Goal: Check status: Check status

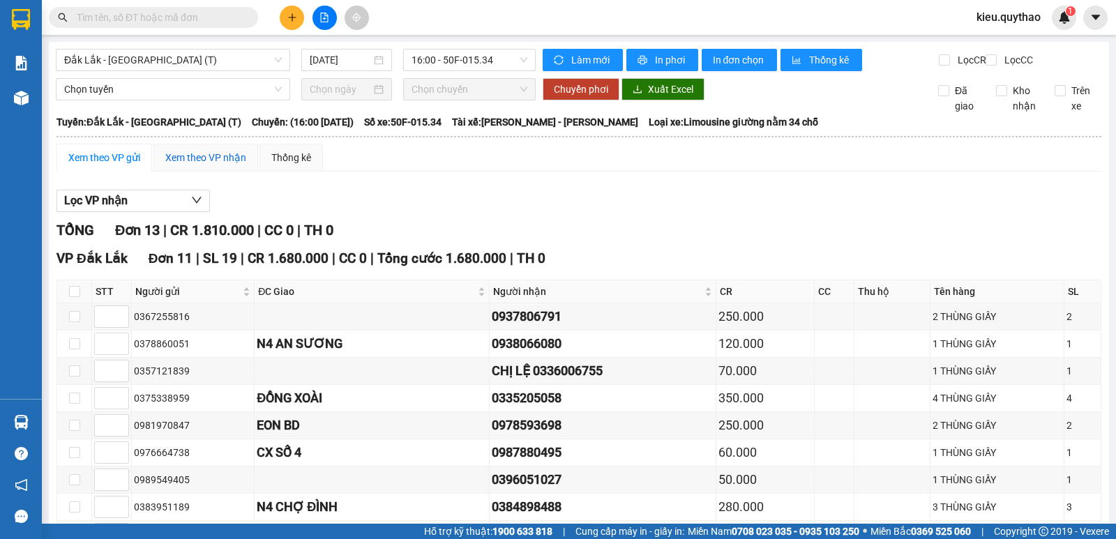
click at [201, 165] on div "Xem theo VP nhận" at bounding box center [205, 157] width 81 height 15
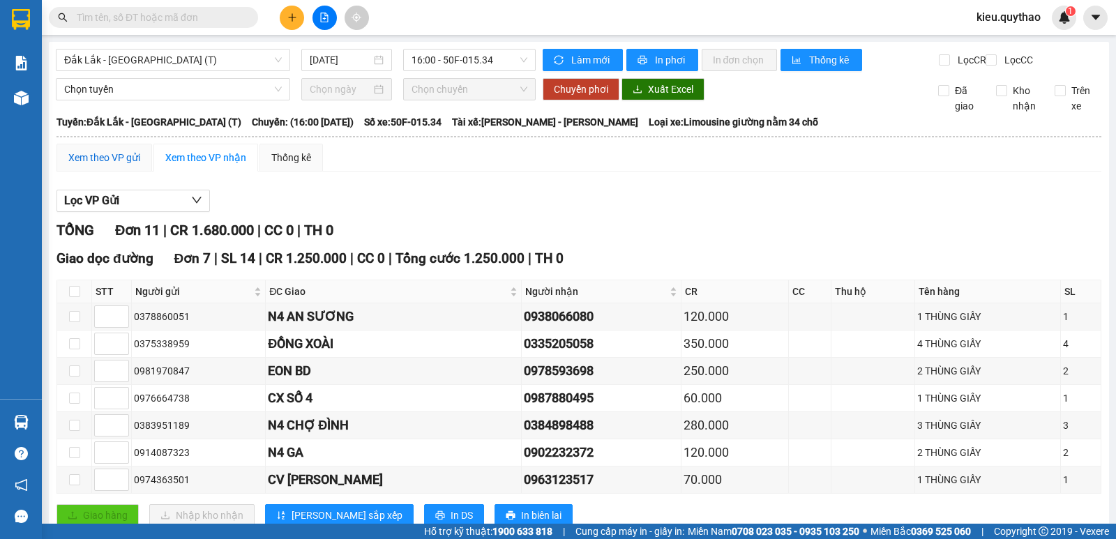
click at [126, 165] on div "Xem theo VP gửi" at bounding box center [104, 157] width 72 height 15
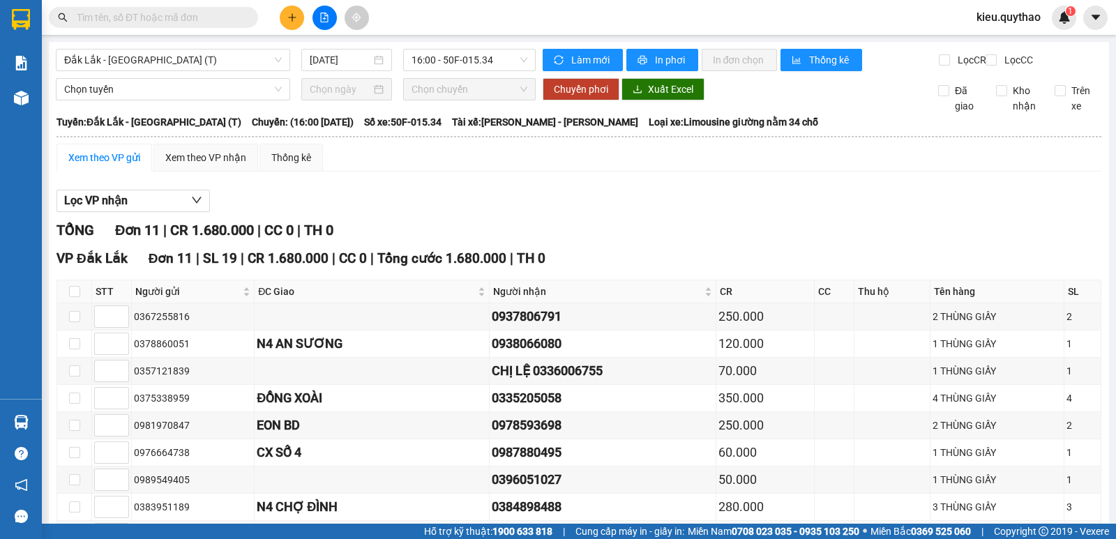
click at [117, 163] on div "Xem theo VP gửi" at bounding box center [104, 157] width 72 height 15
click at [223, 52] on span "Đắk Lắk - [GEOGRAPHIC_DATA] (T)" at bounding box center [173, 60] width 218 height 21
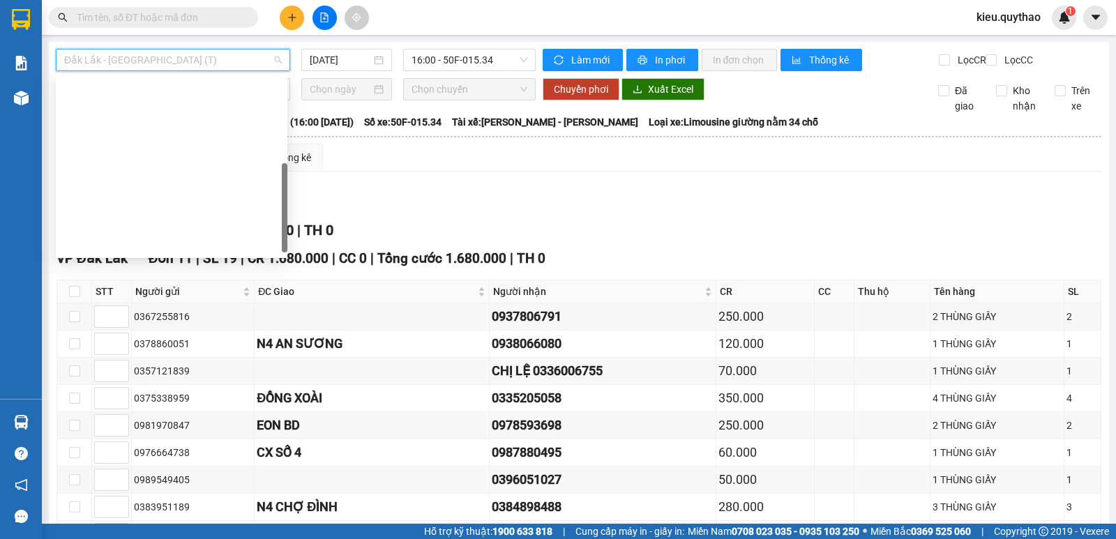
click at [172, 393] on div "Đắk Lắk - [GEOGRAPHIC_DATA] (T)" at bounding box center [171, 400] width 215 height 15
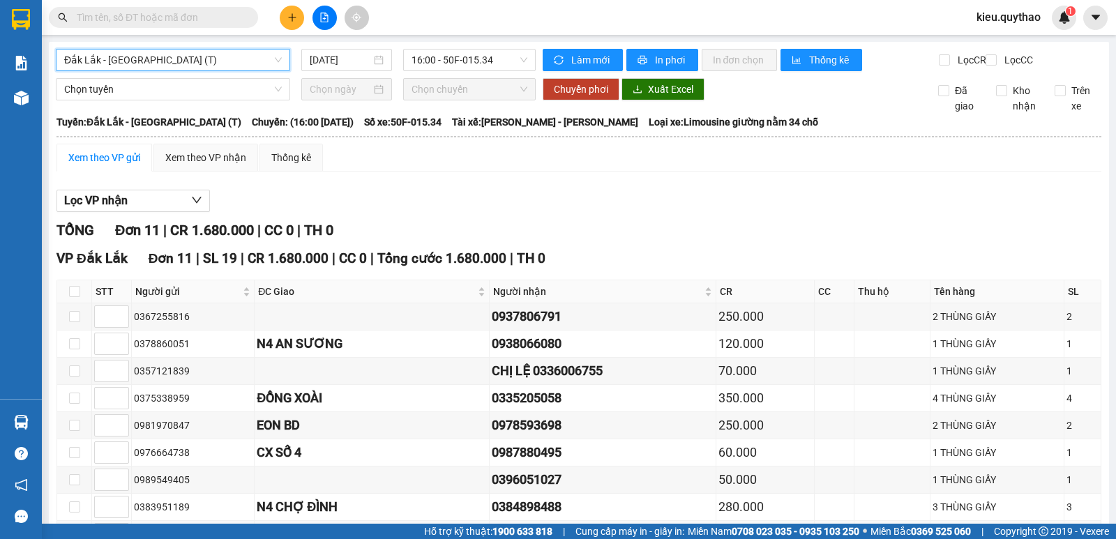
click at [142, 13] on input "text" at bounding box center [159, 17] width 165 height 15
click at [207, 53] on span "Đắk Lắk - [GEOGRAPHIC_DATA] (T)" at bounding box center [173, 60] width 218 height 21
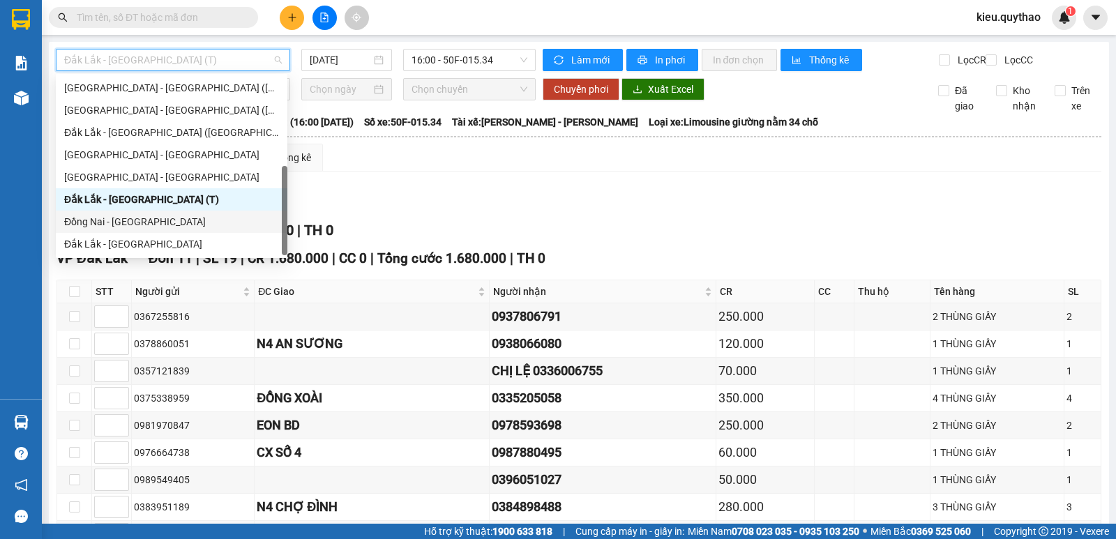
scroll to position [131, 0]
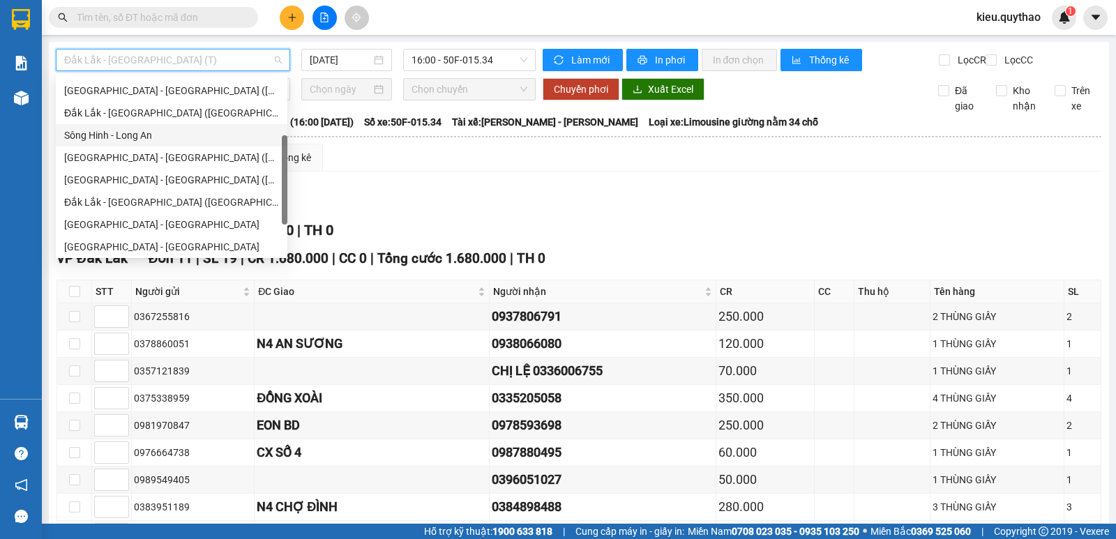
click at [148, 128] on div "Sông Hinh - Long An" at bounding box center [171, 135] width 215 height 15
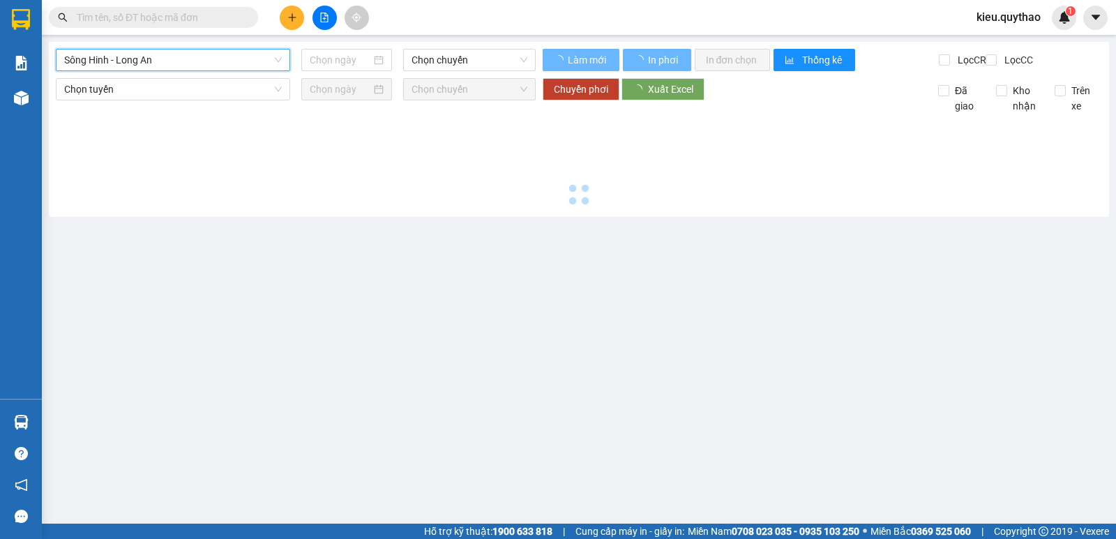
type input "[DATE]"
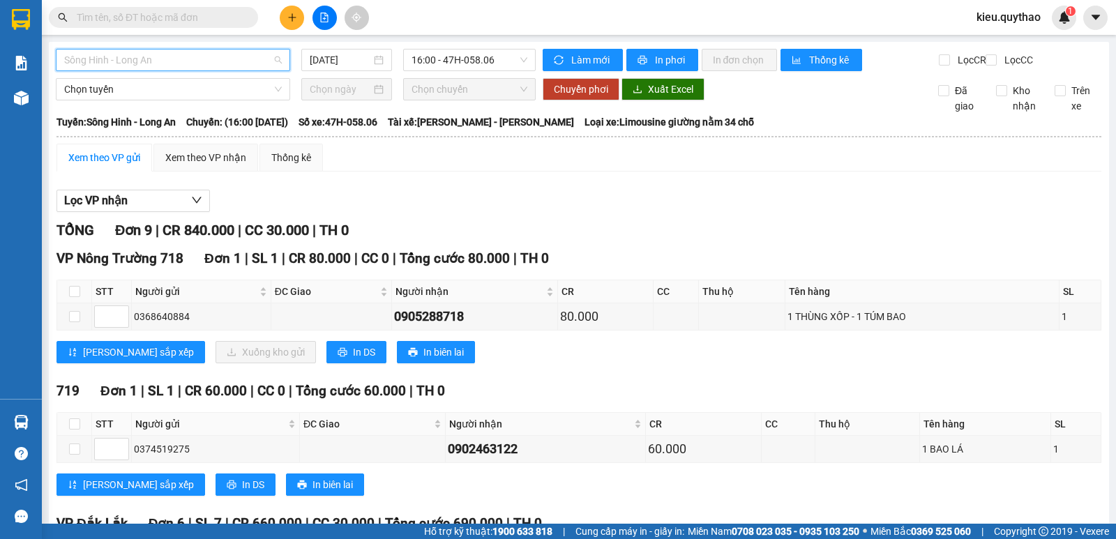
click at [209, 55] on span "Sông Hinh - Long An" at bounding box center [173, 60] width 218 height 21
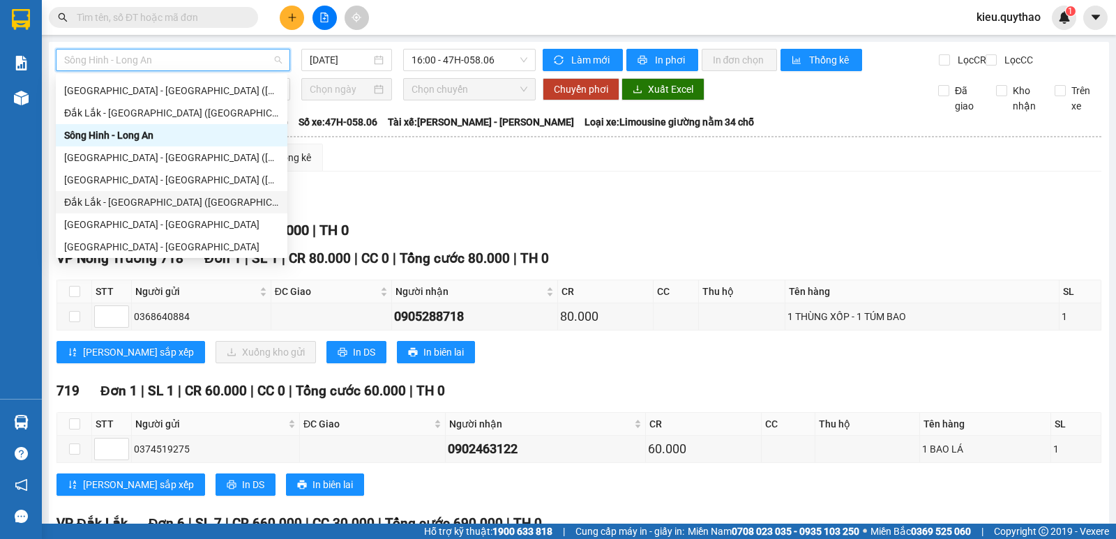
click at [159, 197] on div "Đắk Lắk - [GEOGRAPHIC_DATA] ([GEOGRAPHIC_DATA])" at bounding box center [171, 202] width 215 height 15
type input "[DATE]"
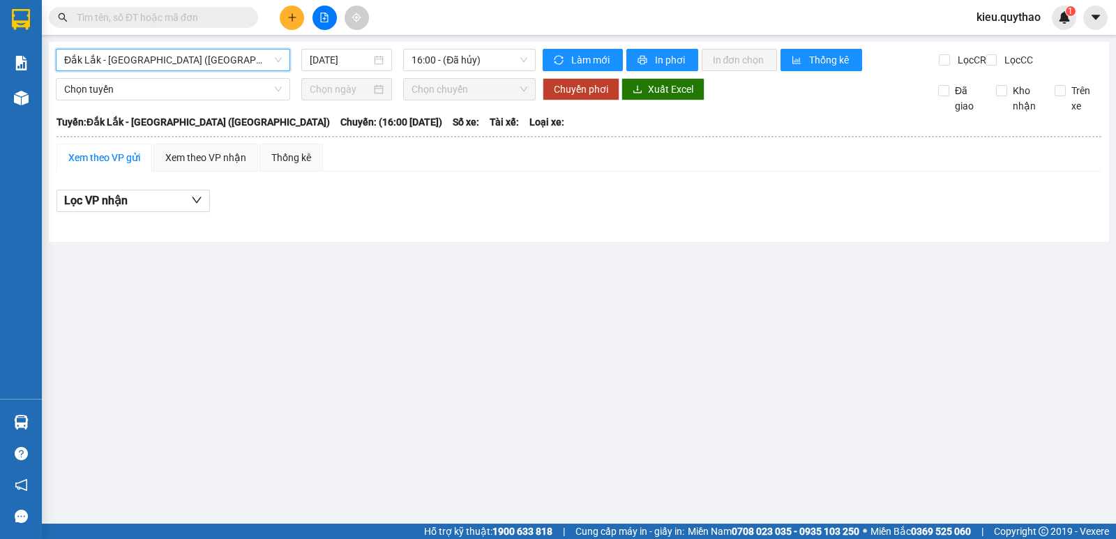
click at [235, 50] on span "Đắk Lắk - [GEOGRAPHIC_DATA] ([GEOGRAPHIC_DATA])" at bounding box center [173, 60] width 218 height 21
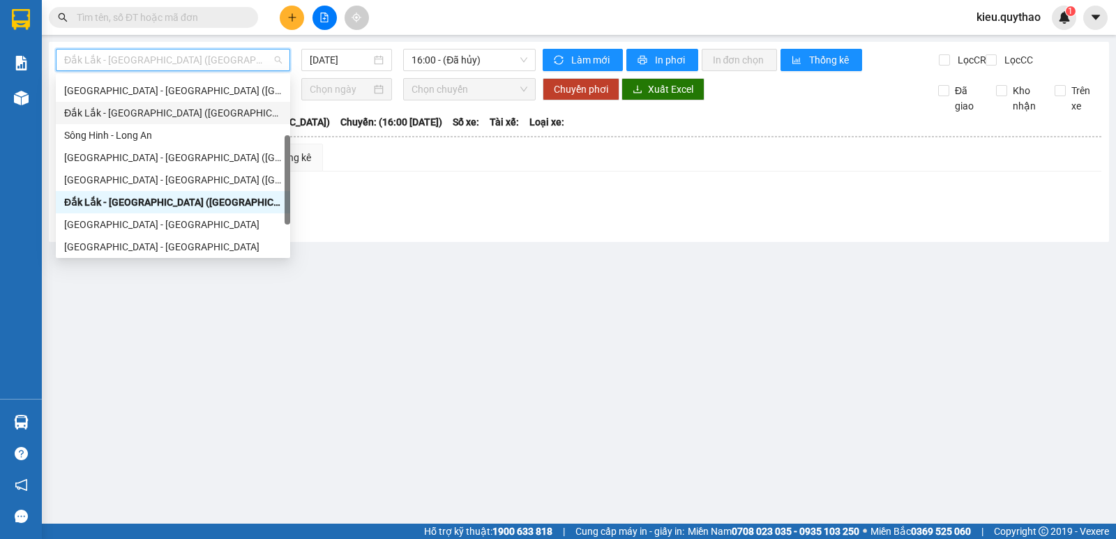
click at [193, 112] on div "Đắk Lắk - [GEOGRAPHIC_DATA] ([GEOGRAPHIC_DATA] mới)" at bounding box center [173, 112] width 218 height 15
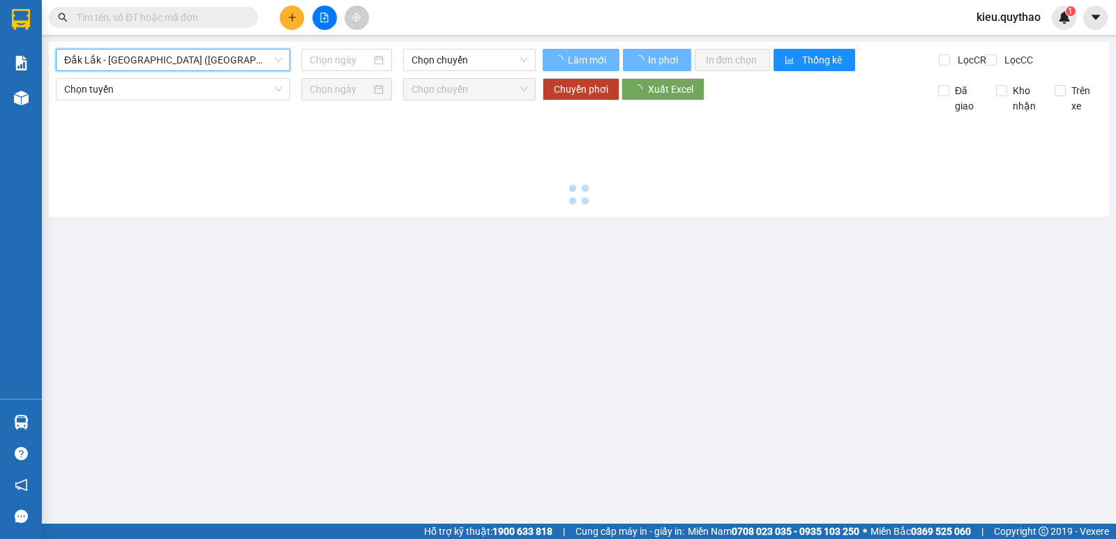
type input "[DATE]"
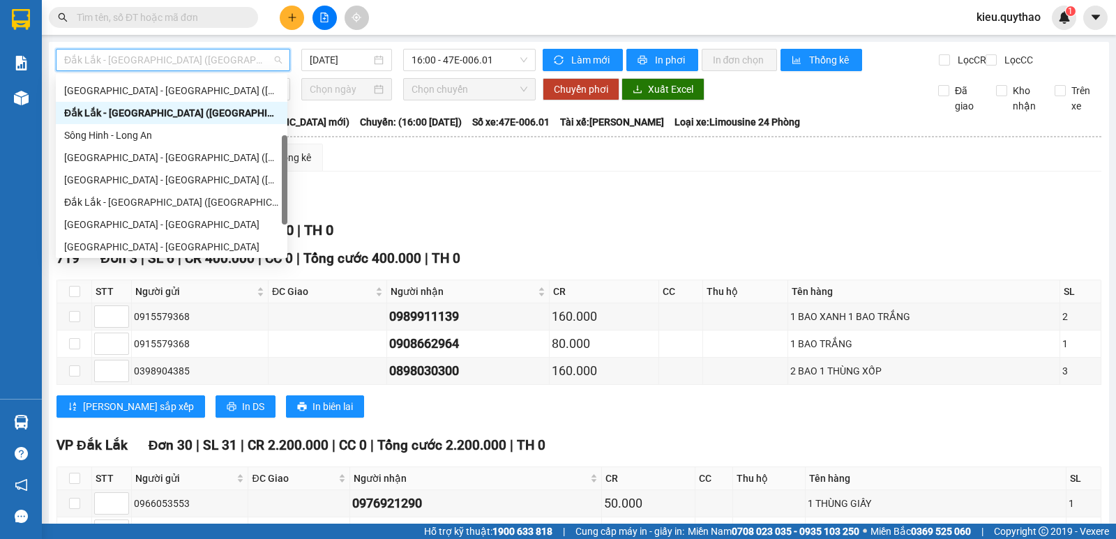
click at [233, 60] on span "Đắk Lắk - [GEOGRAPHIC_DATA] ([GEOGRAPHIC_DATA] mới)" at bounding box center [173, 60] width 218 height 21
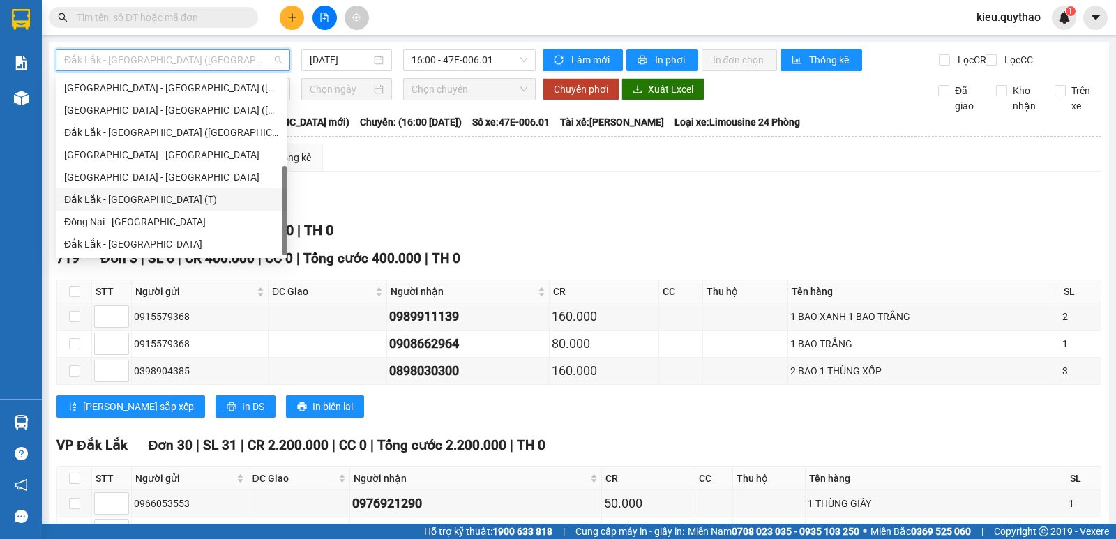
click at [141, 200] on div "Đắk Lắk - [GEOGRAPHIC_DATA] (T)" at bounding box center [171, 199] width 215 height 15
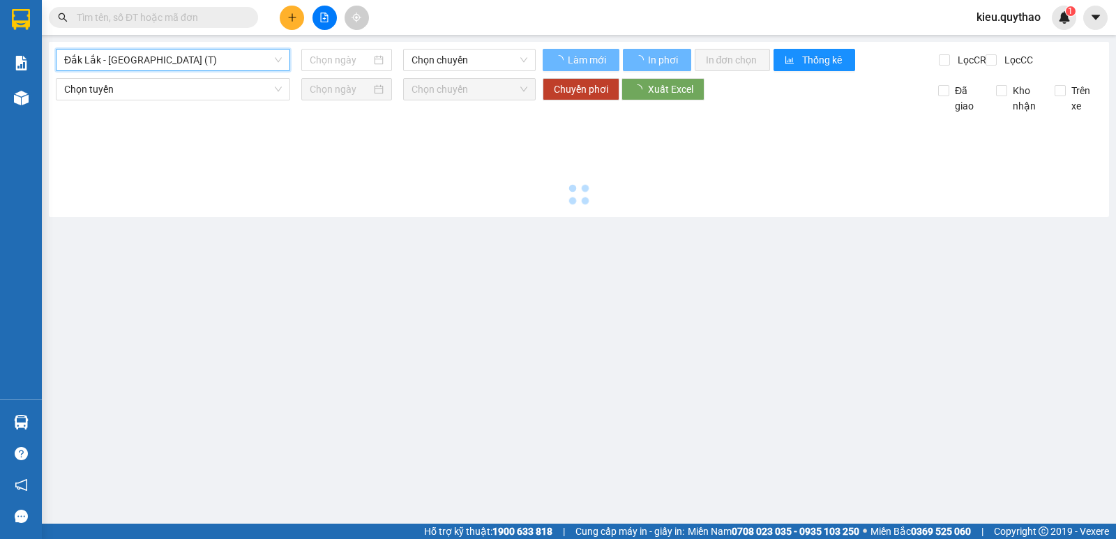
type input "[DATE]"
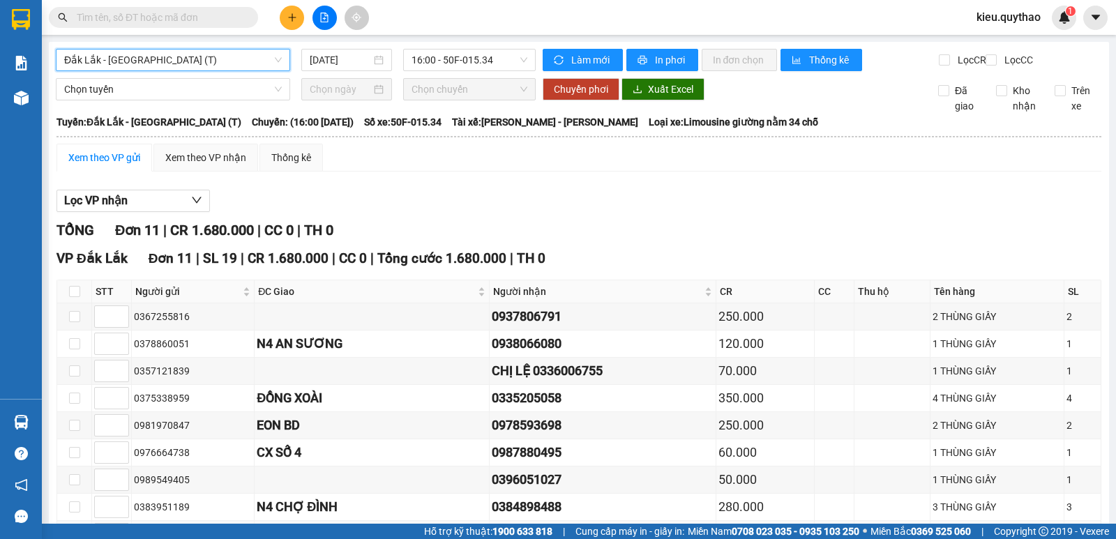
click at [188, 59] on span "Đắk Lắk - [GEOGRAPHIC_DATA] (T)" at bounding box center [173, 60] width 218 height 21
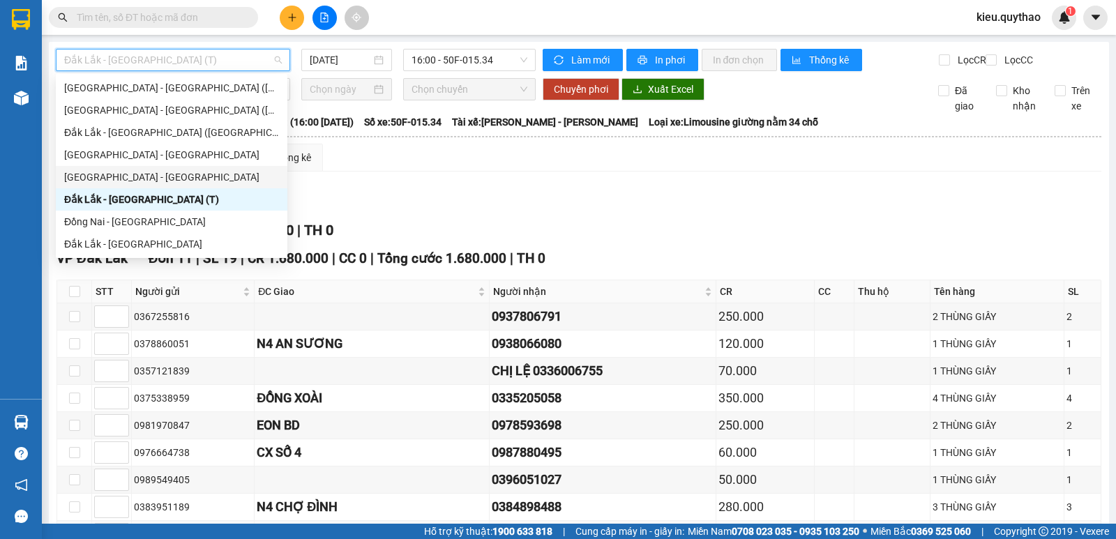
click at [143, 168] on div "[GEOGRAPHIC_DATA] - [GEOGRAPHIC_DATA]" at bounding box center [172, 177] width 232 height 22
type input "[DATE]"
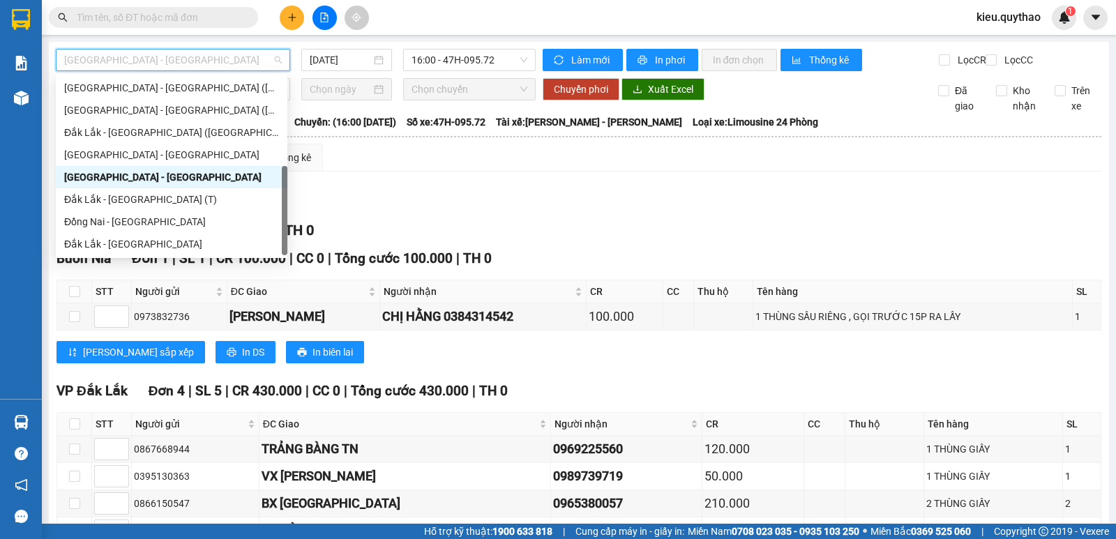
click at [202, 55] on span "[GEOGRAPHIC_DATA] - [GEOGRAPHIC_DATA]" at bounding box center [173, 60] width 218 height 21
click at [151, 246] on div "Đắk Lắk - [GEOGRAPHIC_DATA]" at bounding box center [171, 244] width 215 height 15
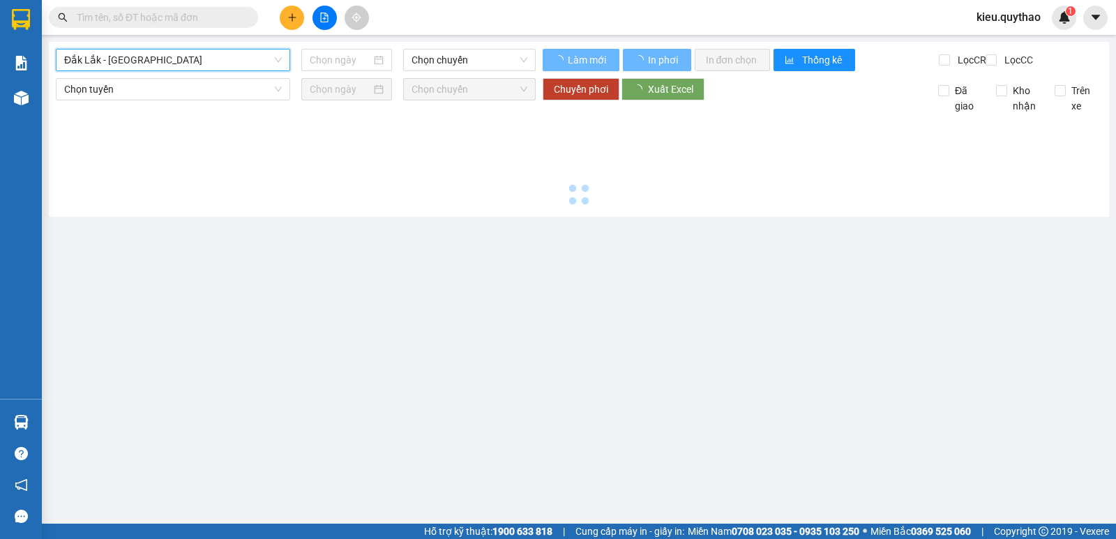
type input "[DATE]"
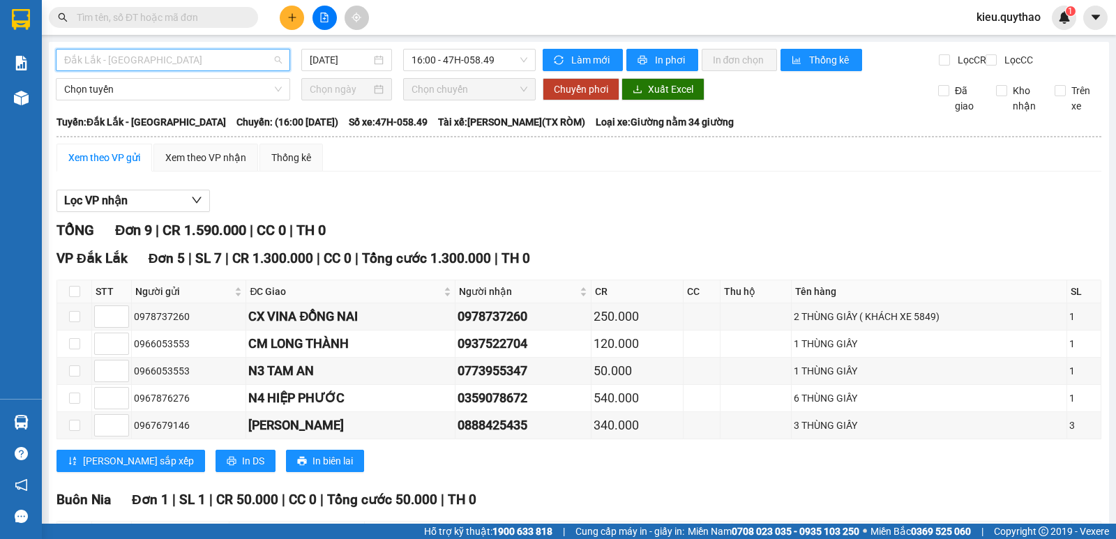
click at [214, 59] on span "Đắk Lắk - [GEOGRAPHIC_DATA]" at bounding box center [173, 60] width 218 height 21
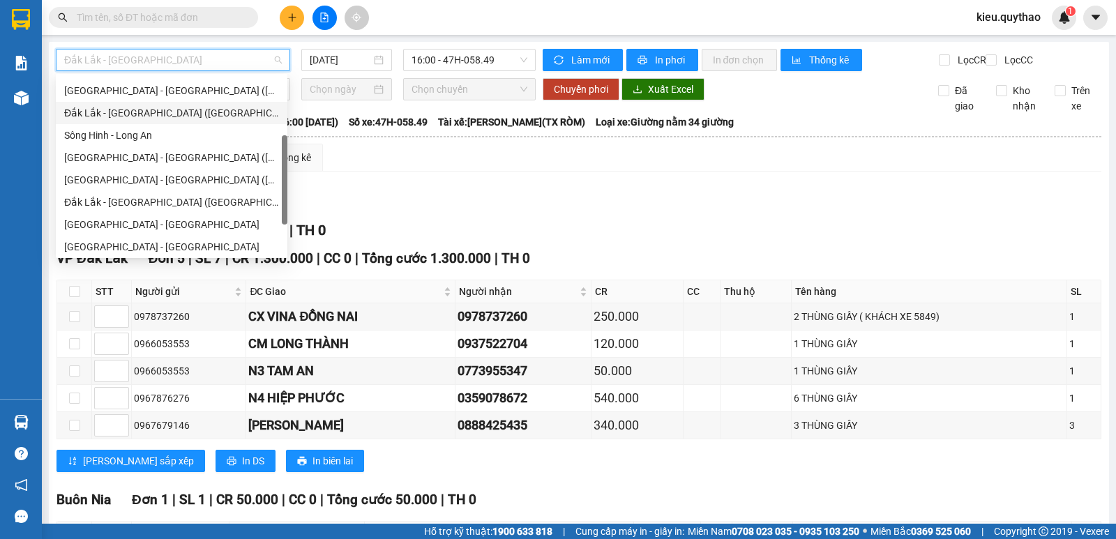
scroll to position [61, 0]
click at [145, 206] on div "Sông Hinh - Long An" at bounding box center [171, 204] width 215 height 15
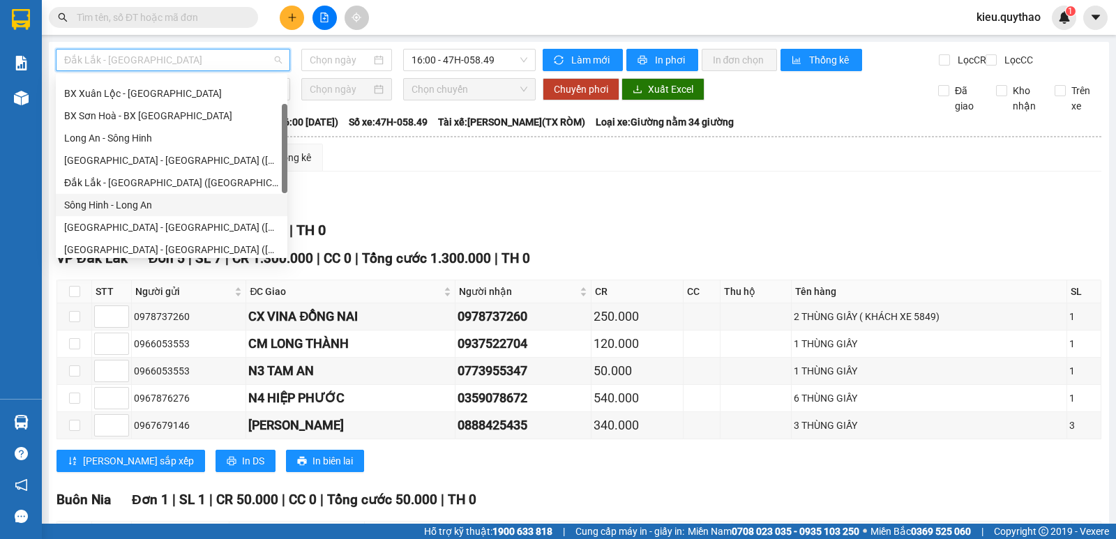
type input "[DATE]"
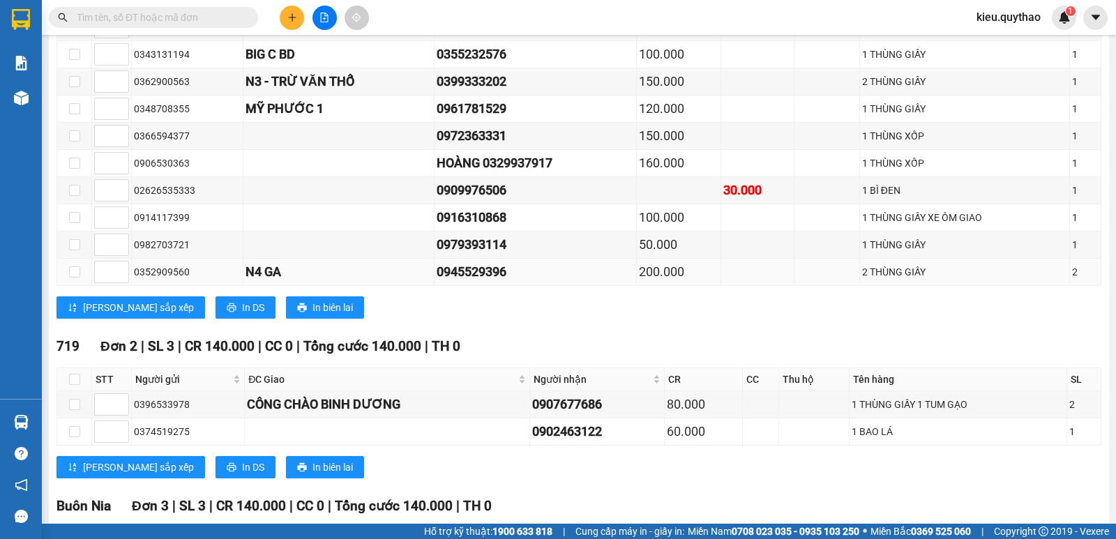
scroll to position [628, 0]
